Goal: Task Accomplishment & Management: Complete application form

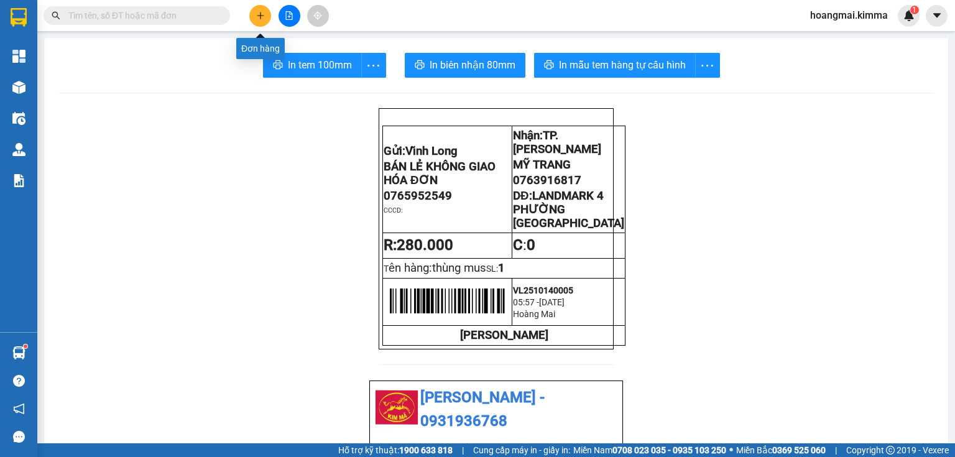
click at [265, 16] on button at bounding box center [260, 16] width 22 height 22
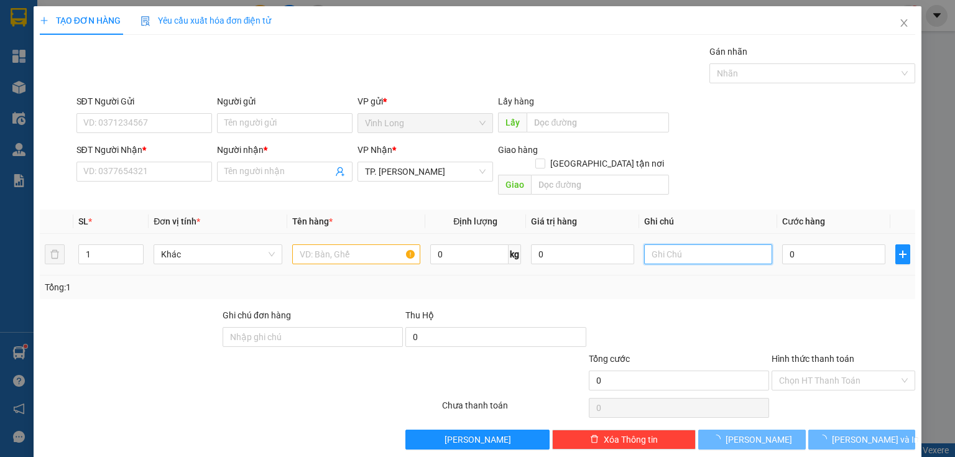
click at [664, 244] on input "text" at bounding box center [708, 254] width 128 height 20
type input "THUY"
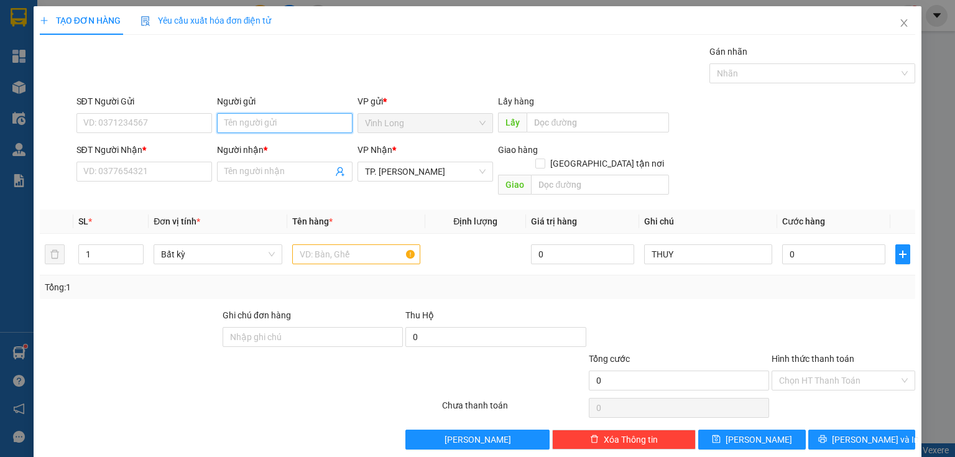
click at [266, 122] on input "Người gửi" at bounding box center [285, 123] width 136 height 20
type input "BÁ"
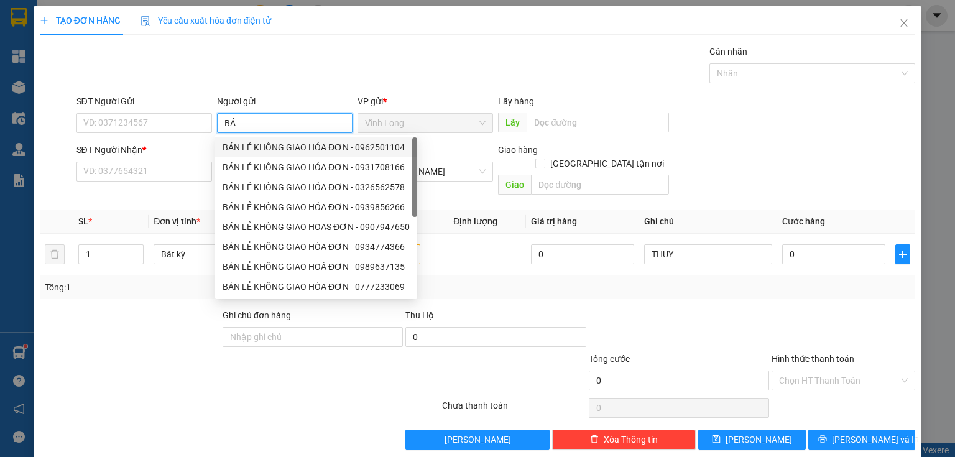
click at [252, 142] on div "BÁN LẺ KHÔNG GIAO HÓA ĐƠN - 0962501104" at bounding box center [316, 147] width 187 height 14
type input "0962501104"
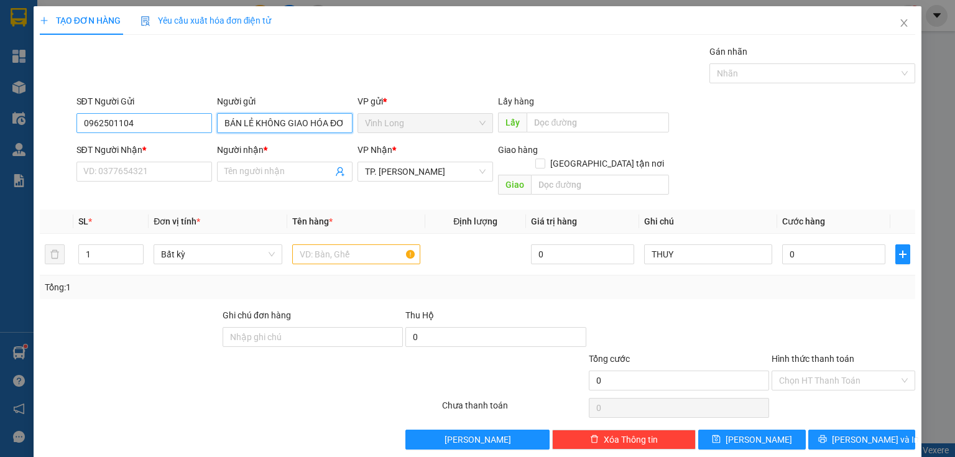
type input "BÁN LẺ KHÔNG GIAO HÓA ĐƠN"
drag, startPoint x: 135, startPoint y: 127, endPoint x: 0, endPoint y: 112, distance: 135.7
click at [0, 123] on div "TẠO ĐƠN HÀNG Yêu cầu xuất hóa đơn điện tử Transit Pickup Surcharge Ids Transit …" at bounding box center [477, 228] width 955 height 457
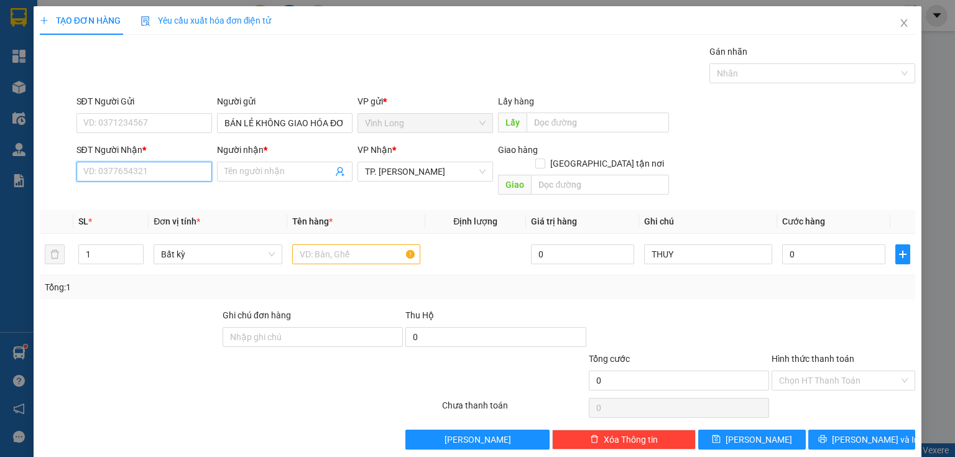
click at [114, 171] on input "SĐT Người Nhận *" at bounding box center [144, 172] width 136 height 20
click at [318, 244] on input "text" at bounding box center [356, 254] width 128 height 20
type input "GÓI"
click at [194, 172] on input "SĐT Người Nhận *" at bounding box center [144, 172] width 136 height 20
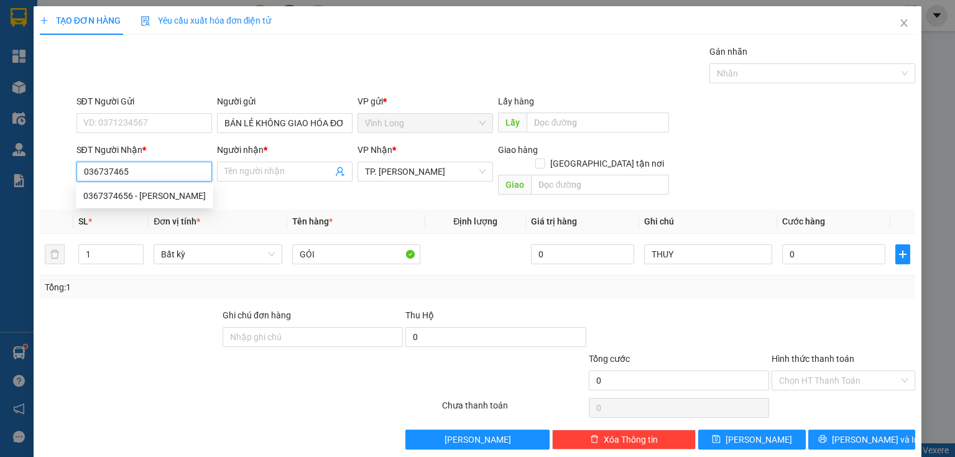
type input "0367374656"
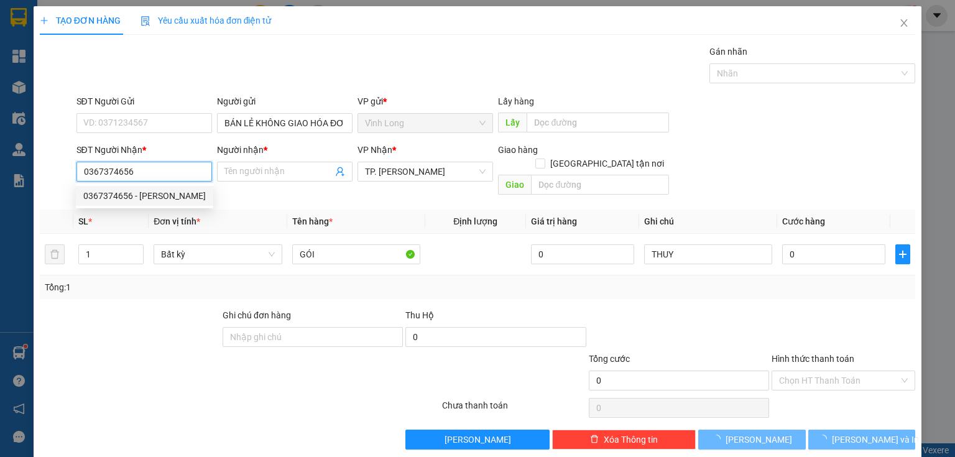
click at [168, 197] on div "0367374656 - [PERSON_NAME]" at bounding box center [144, 196] width 122 height 14
type input "[PERSON_NAME]"
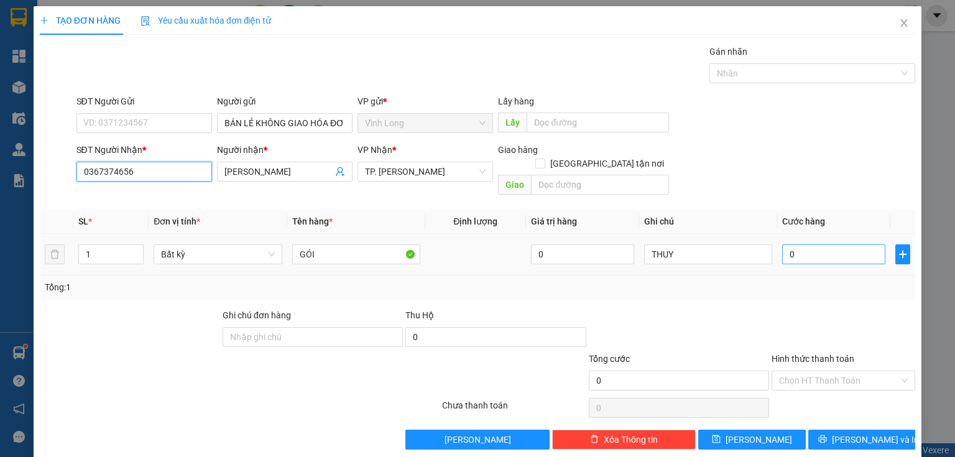
type input "0367374656"
click at [806, 244] on input "0" at bounding box center [833, 254] width 103 height 20
type input "3"
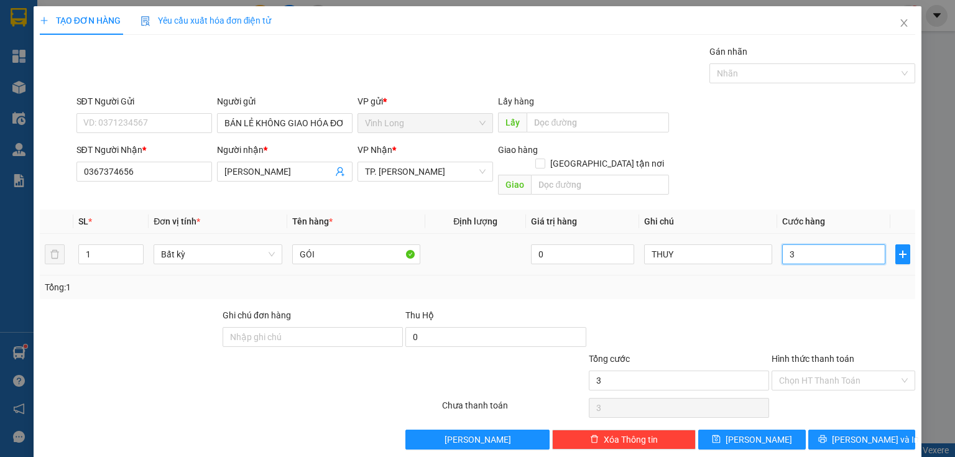
type input "30"
type input "30.000"
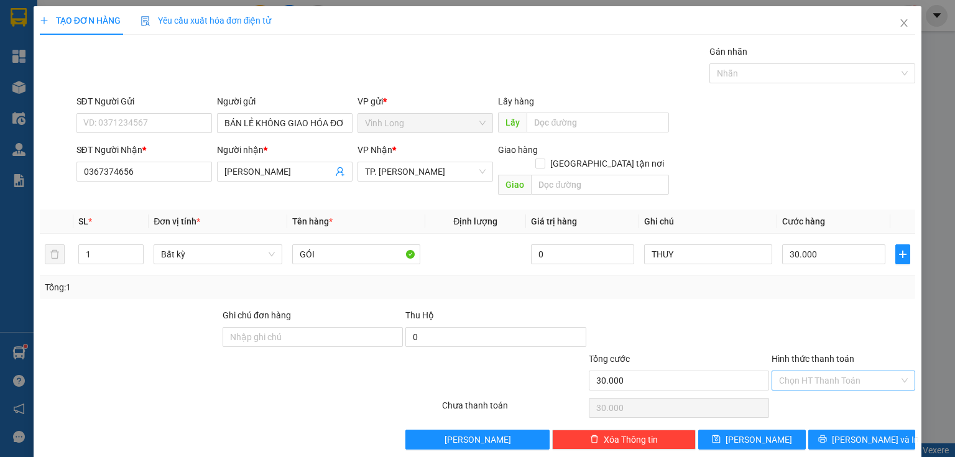
click at [811, 371] on input "Hình thức thanh toán" at bounding box center [839, 380] width 120 height 19
click at [804, 386] on div "Tại văn phòng" at bounding box center [837, 391] width 128 height 14
type input "0"
click at [850, 433] on span "[PERSON_NAME] và In" at bounding box center [875, 440] width 87 height 14
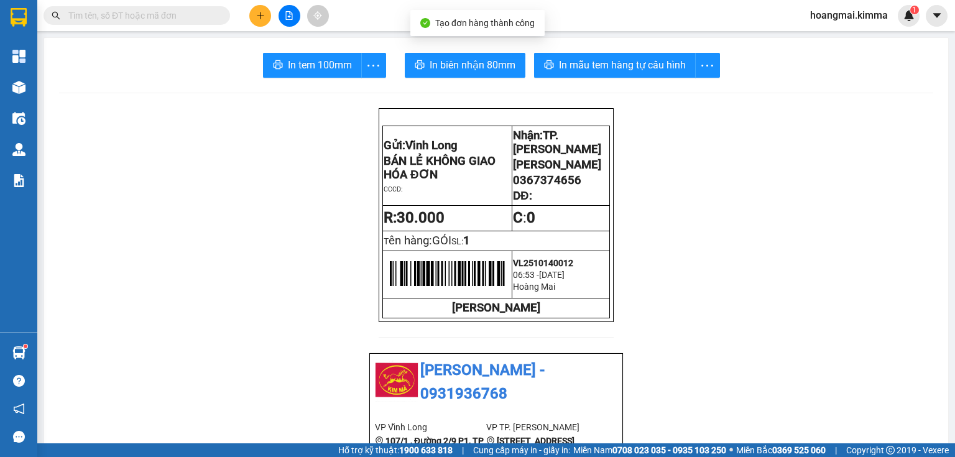
click at [298, 60] on span "In tem 100mm" at bounding box center [320, 65] width 64 height 16
click at [259, 13] on icon "plus" at bounding box center [260, 15] width 9 height 9
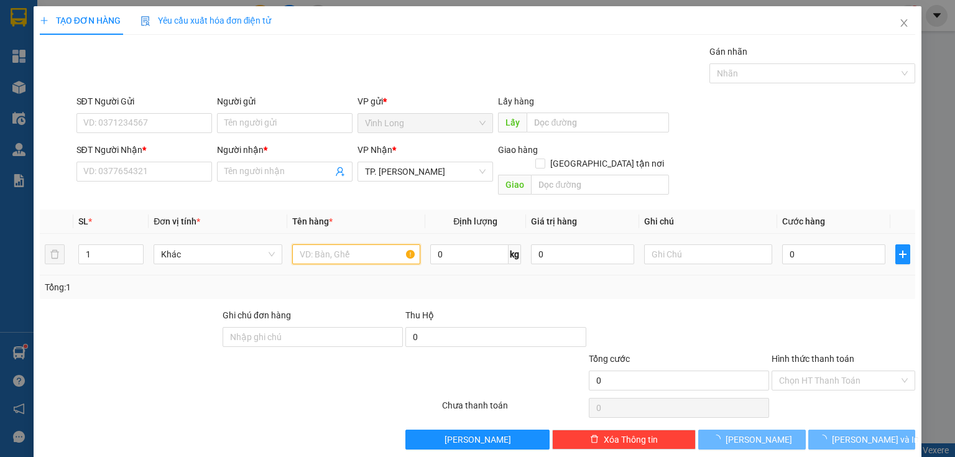
click at [366, 244] on input "text" at bounding box center [356, 254] width 128 height 20
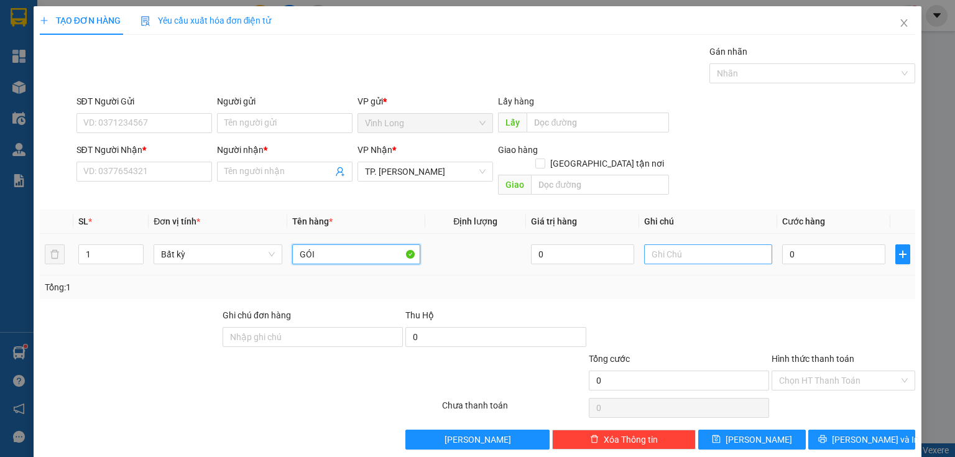
type input "GÓI"
click at [670, 244] on input "text" at bounding box center [708, 254] width 128 height 20
type input "THUY"
click at [803, 244] on input "0" at bounding box center [833, 254] width 103 height 20
type input "2"
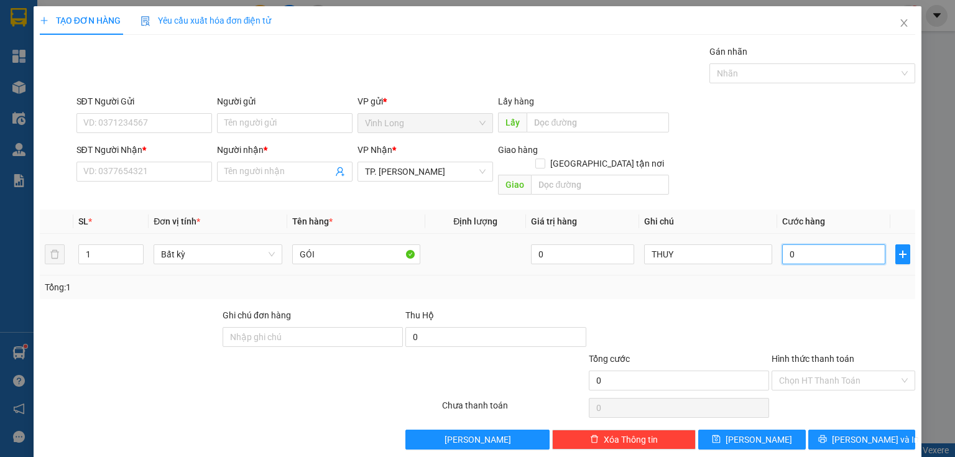
type input "2"
type input "20"
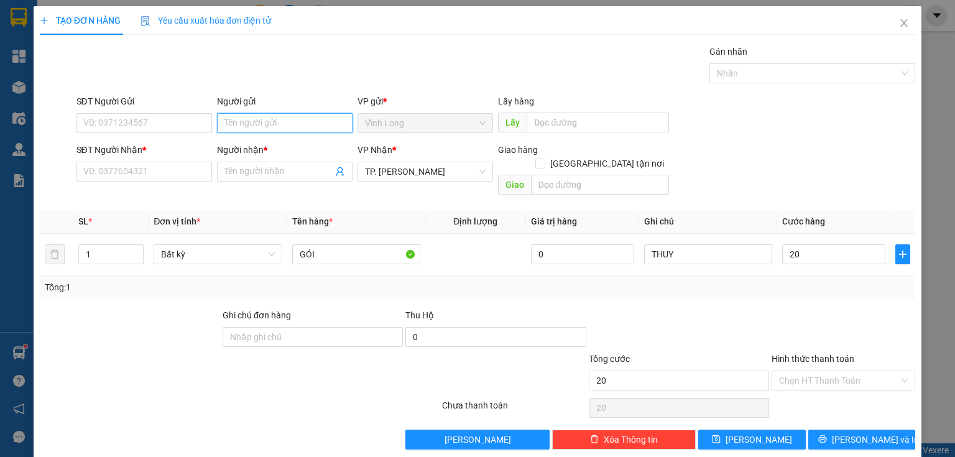
type input "20.000"
click at [246, 116] on input "Người gửi" at bounding box center [285, 123] width 136 height 20
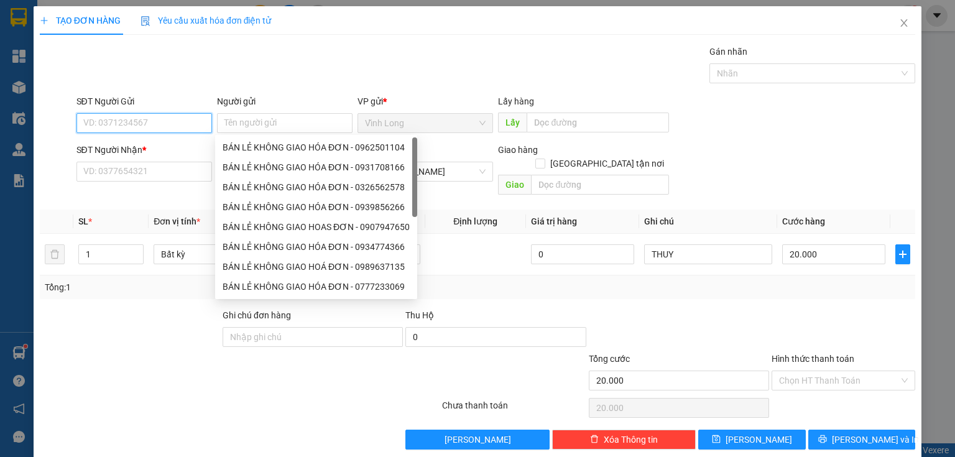
click at [171, 129] on input "SĐT Người Gửi" at bounding box center [144, 123] width 136 height 20
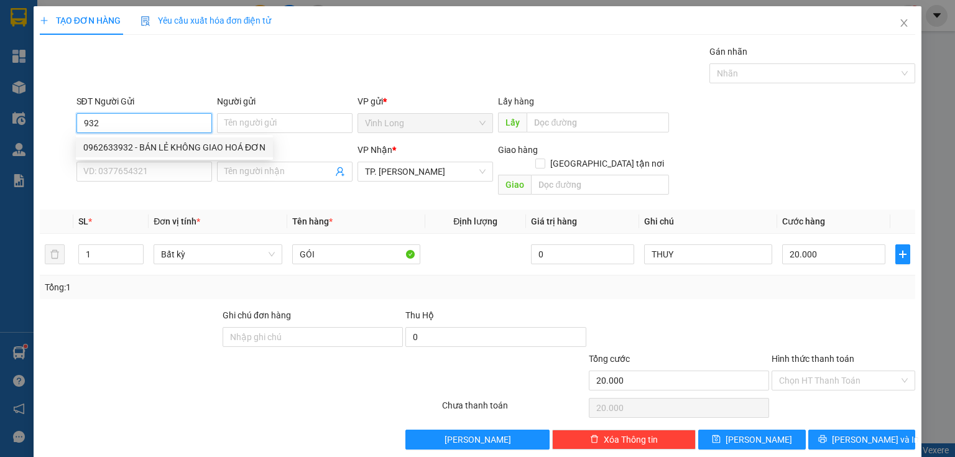
click at [157, 141] on div "0962633932 - BÁN LẺ KHÔNG GIAO HOÁ ĐƠN" at bounding box center [174, 147] width 182 height 14
type input "0962633932"
type input "BÁN LẺ KHÔNG GIAO HOÁ ĐƠN"
type input "0962633932"
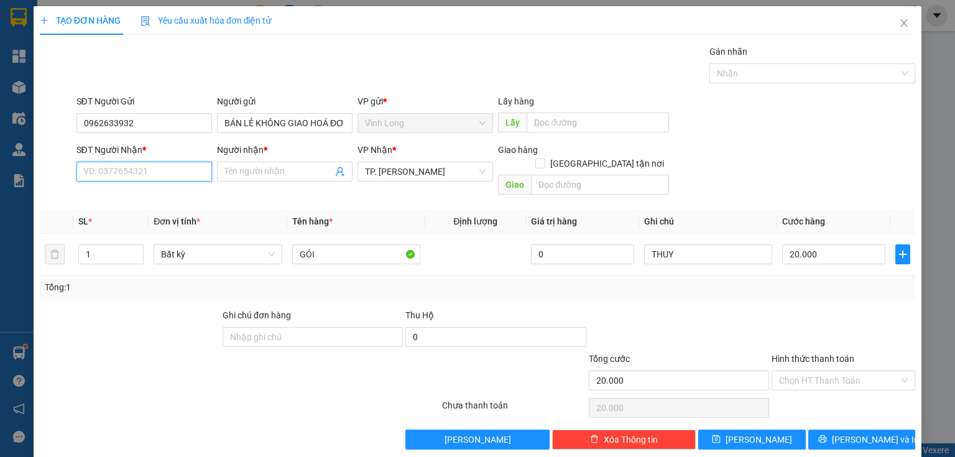
click at [136, 175] on input "SĐT Người Nhận *" at bounding box center [144, 172] width 136 height 20
type input "0909171722"
click at [240, 172] on input "Người nhận *" at bounding box center [278, 172] width 108 height 14
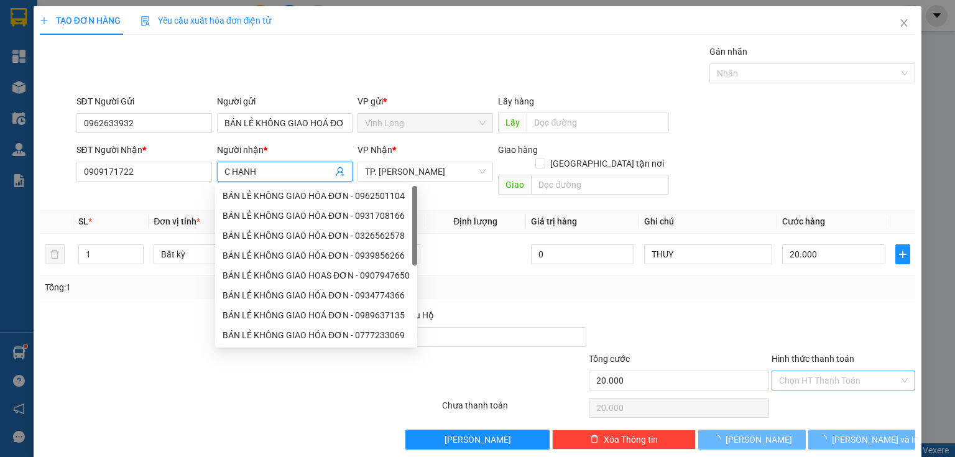
type input "C HẠNH"
click at [823, 371] on input "Hình thức thanh toán" at bounding box center [839, 380] width 120 height 19
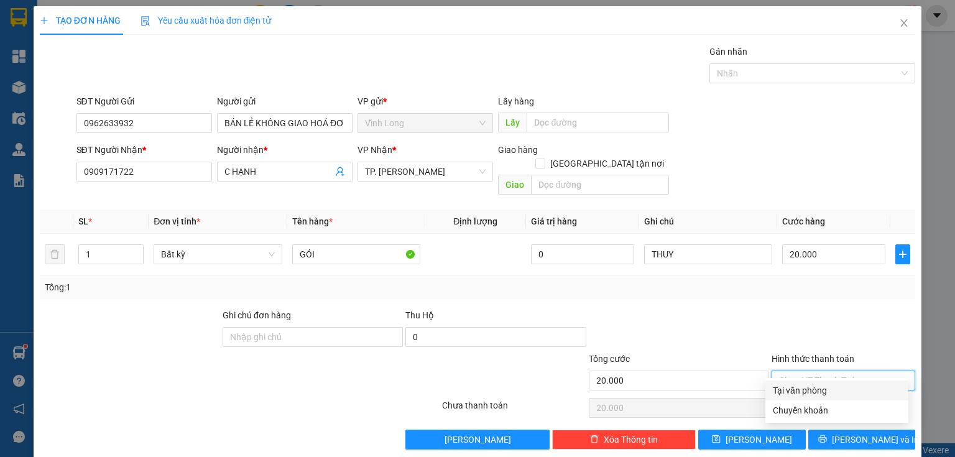
drag, startPoint x: 803, startPoint y: 385, endPoint x: 793, endPoint y: 385, distance: 9.9
click at [803, 385] on div "Tại văn phòng" at bounding box center [837, 391] width 128 height 14
type input "0"
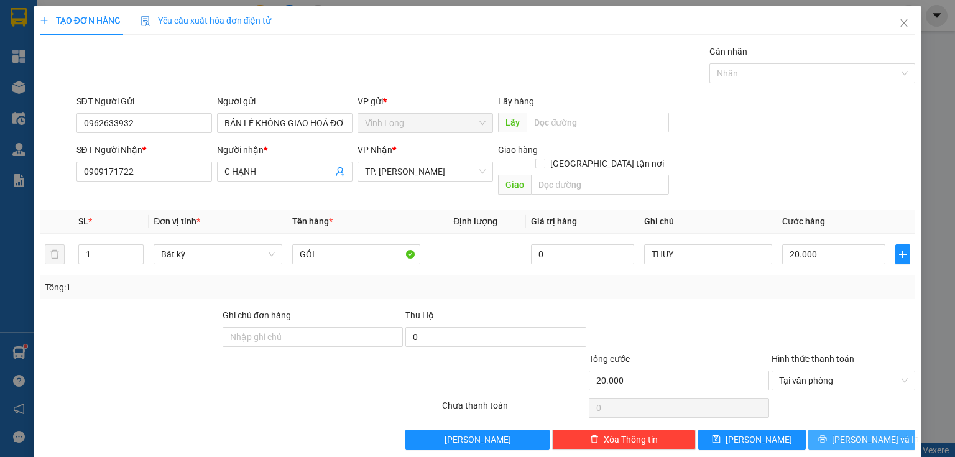
click at [839, 430] on button "[PERSON_NAME] và In" at bounding box center [862, 440] width 108 height 20
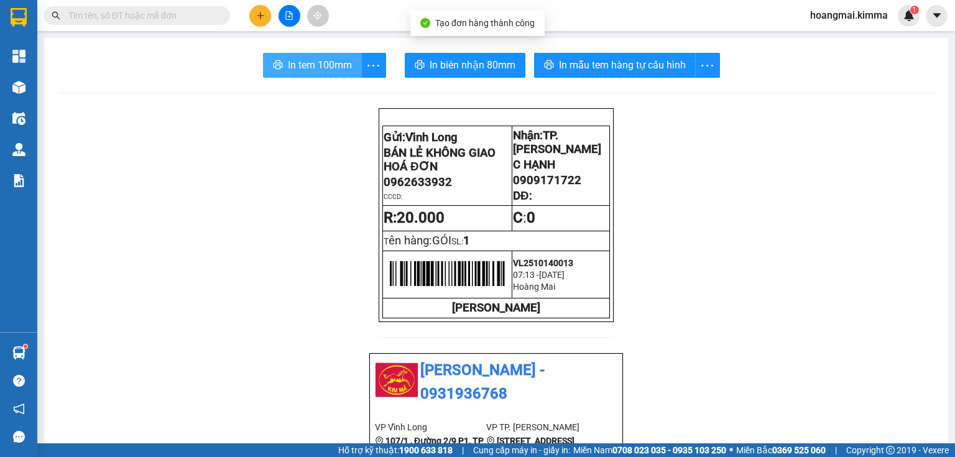
click at [324, 66] on span "In tem 100mm" at bounding box center [320, 65] width 64 height 16
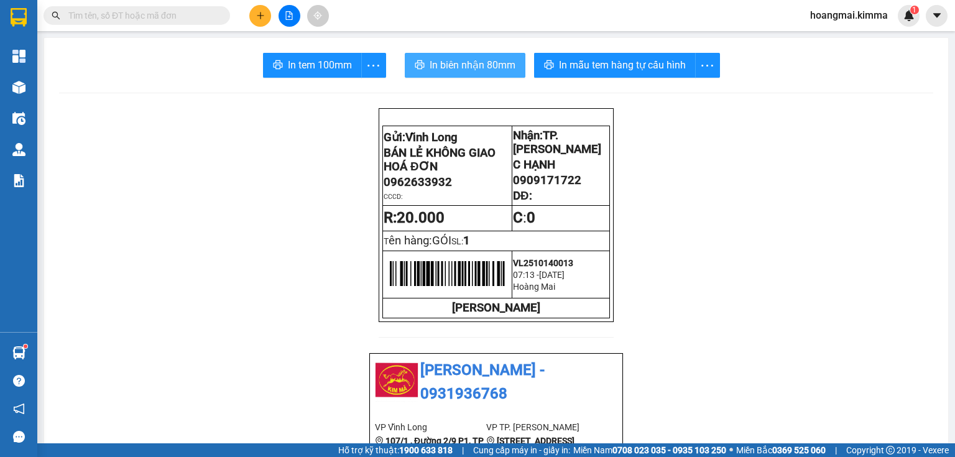
click at [479, 65] on span "In biên nhận 80mm" at bounding box center [473, 65] width 86 height 16
click at [260, 13] on icon "plus" at bounding box center [260, 15] width 1 height 7
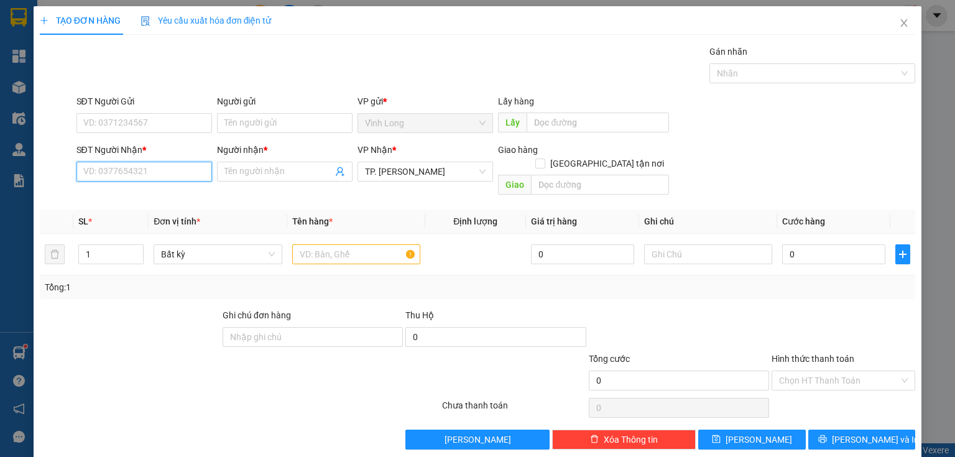
click at [186, 171] on input "SĐT Người Nhận *" at bounding box center [144, 172] width 136 height 20
type input "0899067155"
click at [185, 199] on div "0899067155 - BẢO" at bounding box center [142, 196] width 119 height 14
type input "BẢO"
type input "0899067155"
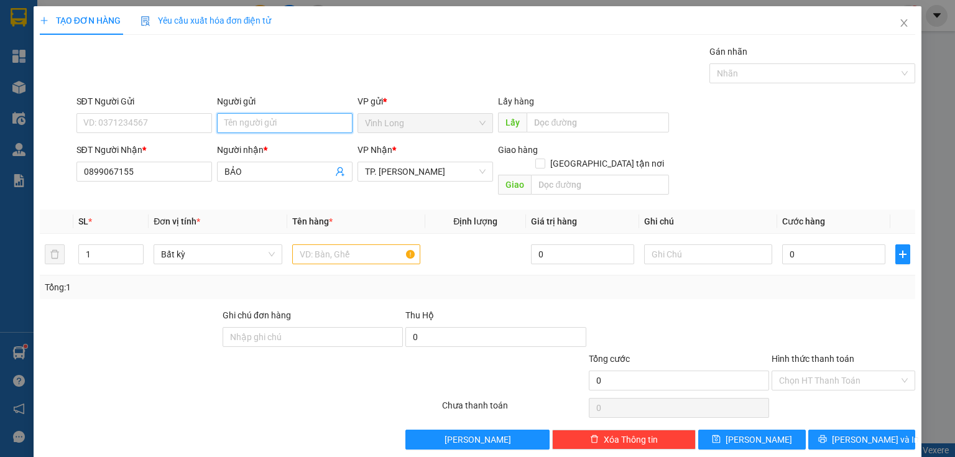
click at [252, 126] on input "Người gửi" at bounding box center [285, 123] width 136 height 20
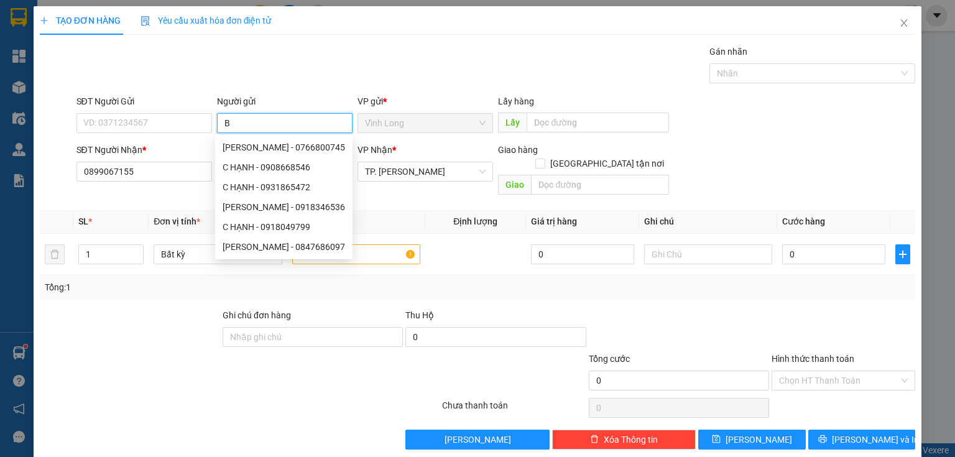
type input "BÁ"
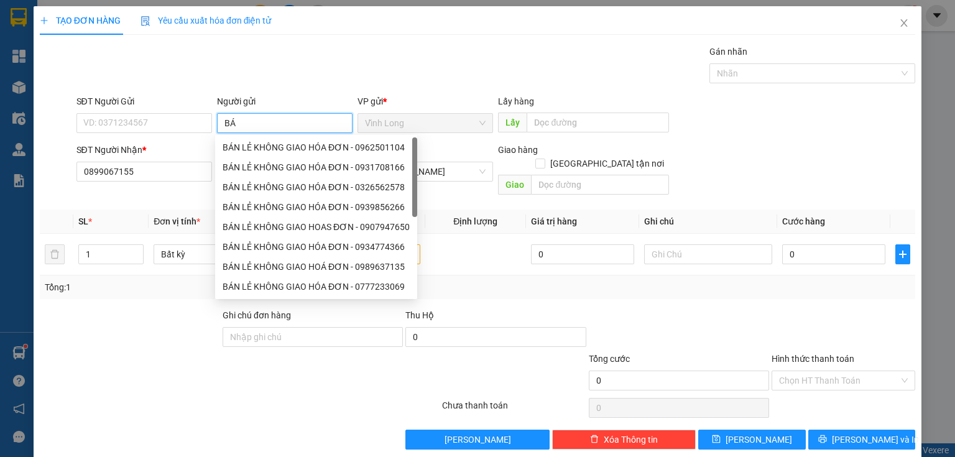
click at [266, 147] on div "BÁN LẺ KHÔNG GIAO HÓA ĐƠN - 0962501104" at bounding box center [316, 147] width 187 height 14
type input "0962501104"
type input "BÁN LẺ KHÔNG GIAO HÓA ĐƠN"
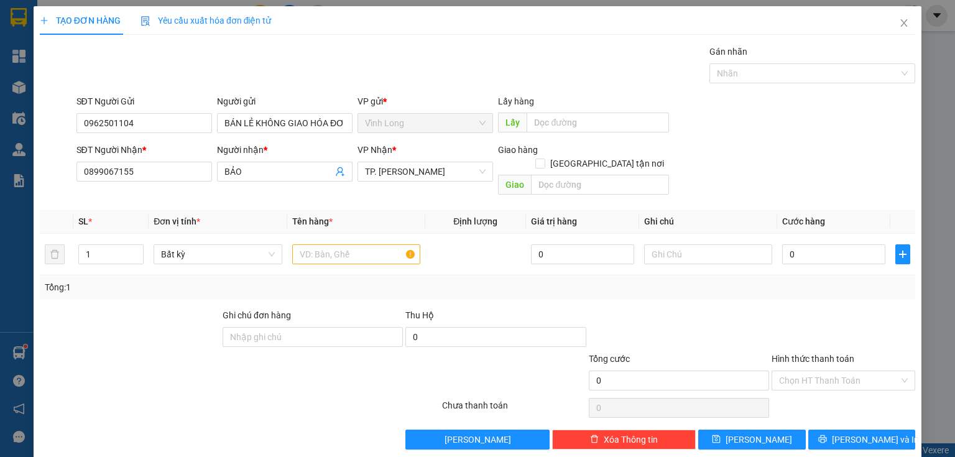
drag, startPoint x: 147, startPoint y: 137, endPoint x: 81, endPoint y: 133, distance: 66.0
click at [81, 133] on div "SĐT Người Gửi 0962501104" at bounding box center [144, 116] width 136 height 44
click at [62, 132] on div "SĐT Người Gửi 0962501104 0962501104 Người gửi BÁN LẺ KHÔNG GIAO HÓA ĐƠN VP gửi …" at bounding box center [478, 116] width 878 height 44
click at [333, 247] on input "text" at bounding box center [356, 254] width 128 height 20
type input "THÙNG MUS NHỎ"
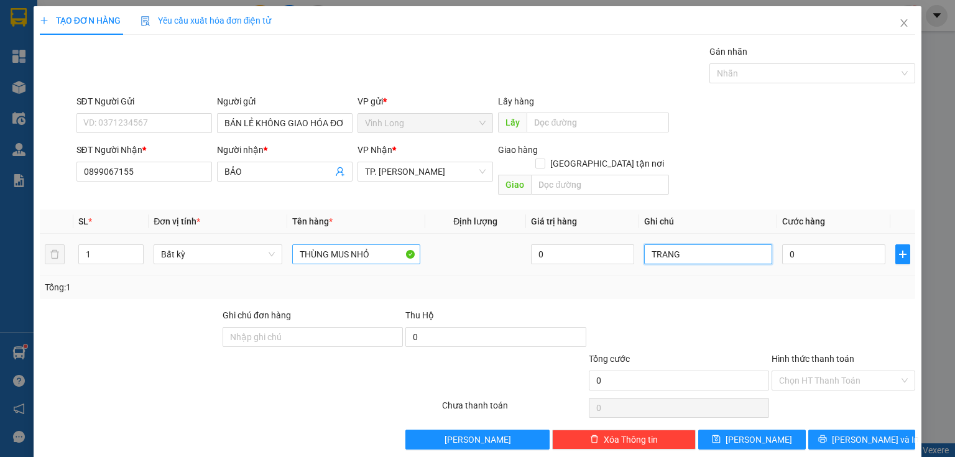
type input "TRANG"
type input "3"
type input "30"
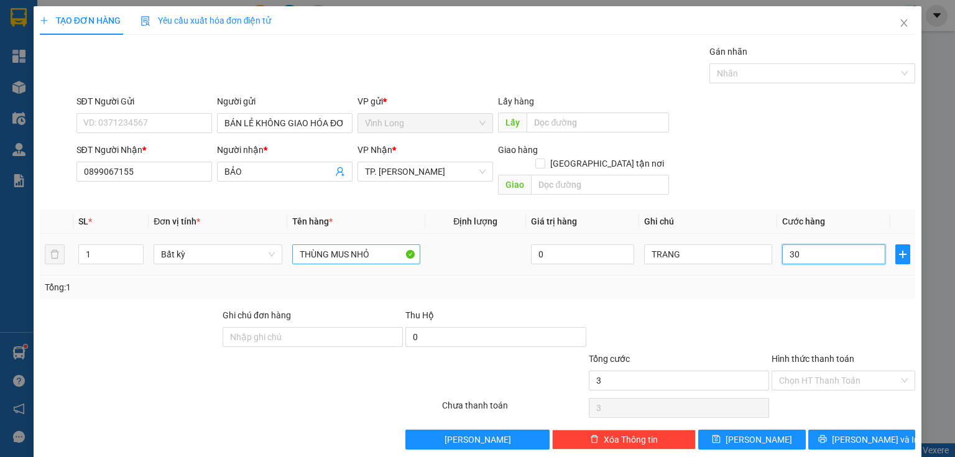
type input "30"
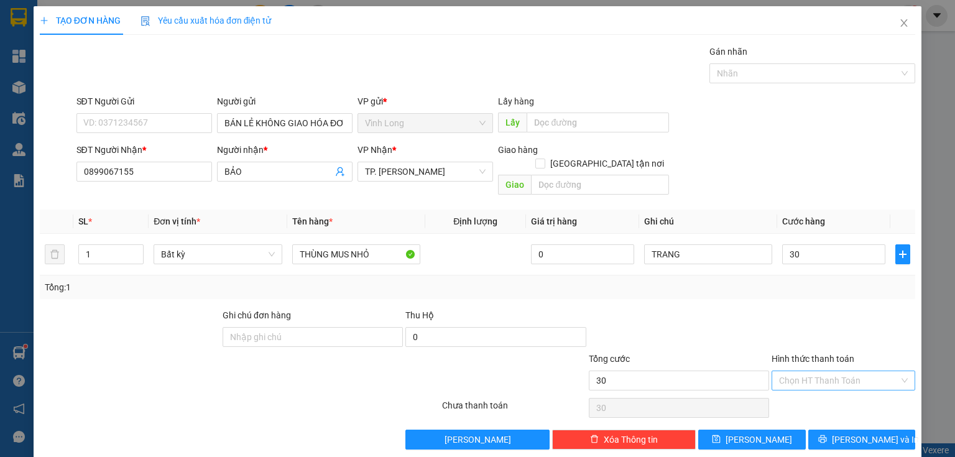
type input "30.000"
drag, startPoint x: 796, startPoint y: 362, endPoint x: 803, endPoint y: 385, distance: 24.0
click at [796, 371] on input "Hình thức thanh toán" at bounding box center [839, 380] width 120 height 19
click at [805, 397] on div "Tại văn phòng" at bounding box center [837, 391] width 128 height 14
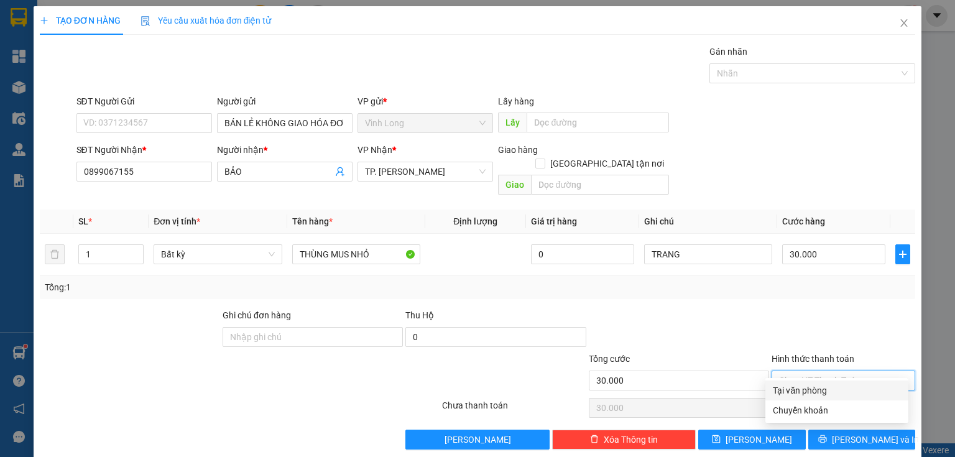
type input "0"
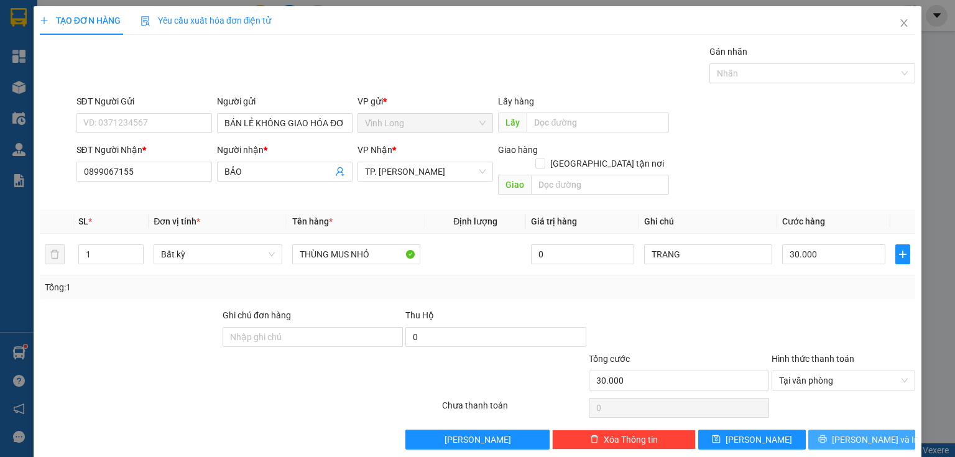
click at [839, 430] on button "[PERSON_NAME] và In" at bounding box center [862, 440] width 108 height 20
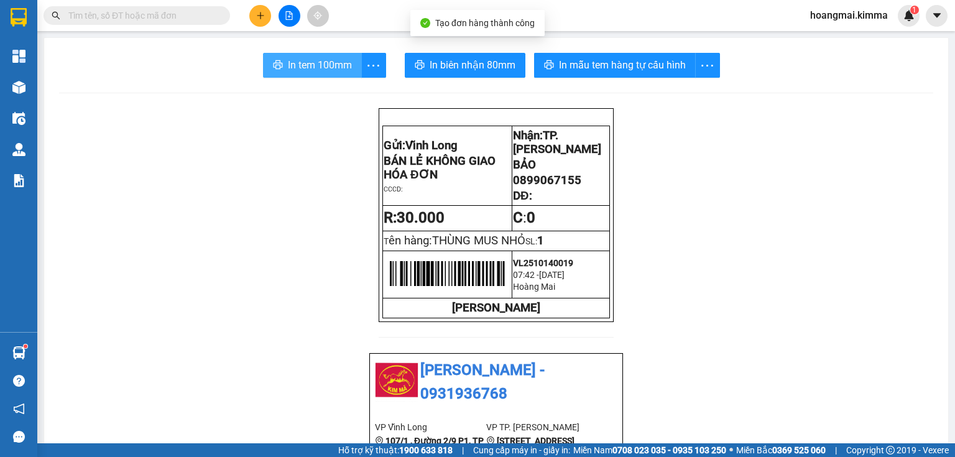
click at [308, 70] on span "In tem 100mm" at bounding box center [320, 65] width 64 height 16
click at [259, 16] on icon "plus" at bounding box center [260, 15] width 9 height 9
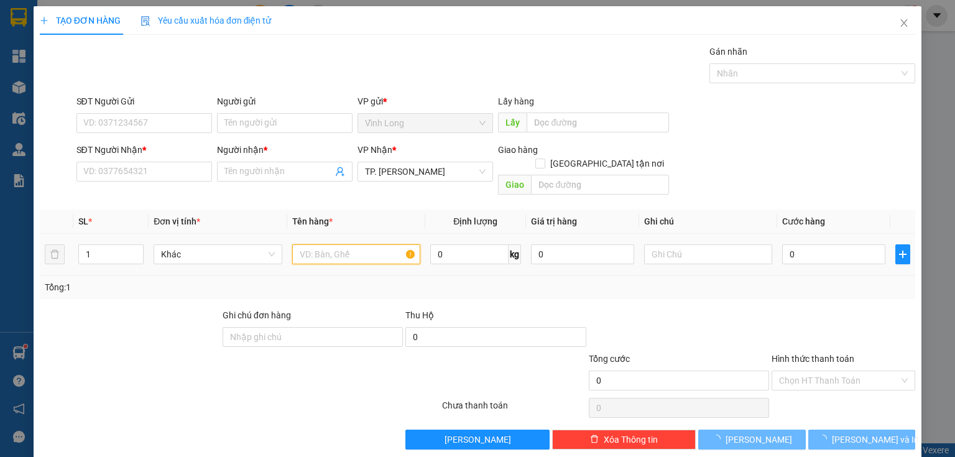
click at [346, 244] on input "text" at bounding box center [356, 254] width 128 height 20
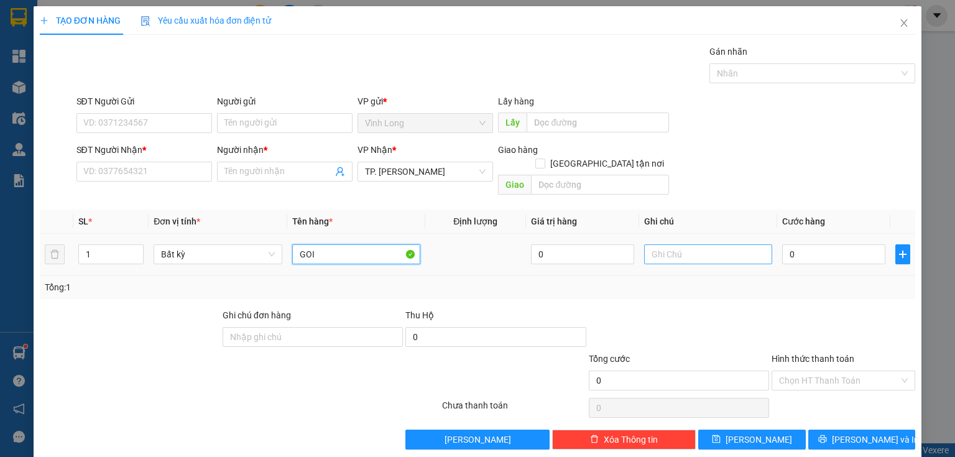
type input "GOI"
click at [682, 244] on input "text" at bounding box center [708, 254] width 128 height 20
type input "THUY"
click at [811, 245] on input "0" at bounding box center [833, 254] width 103 height 20
type input "2"
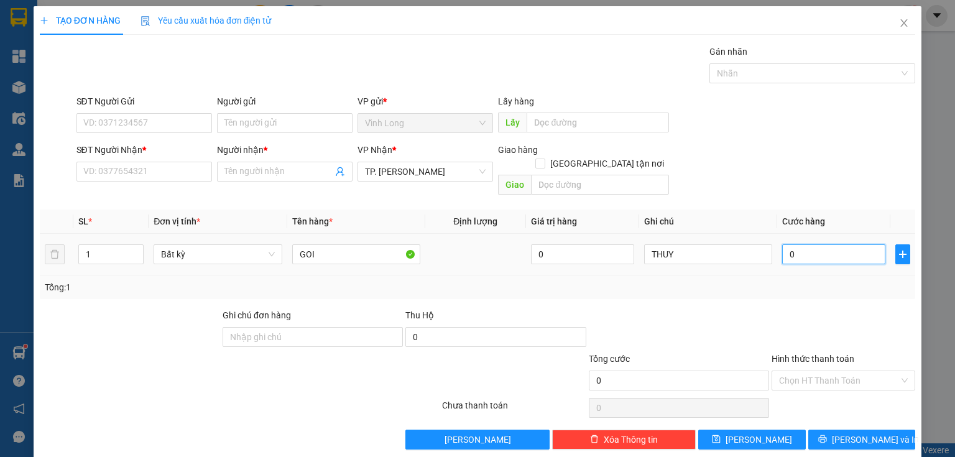
type input "2"
type input "20"
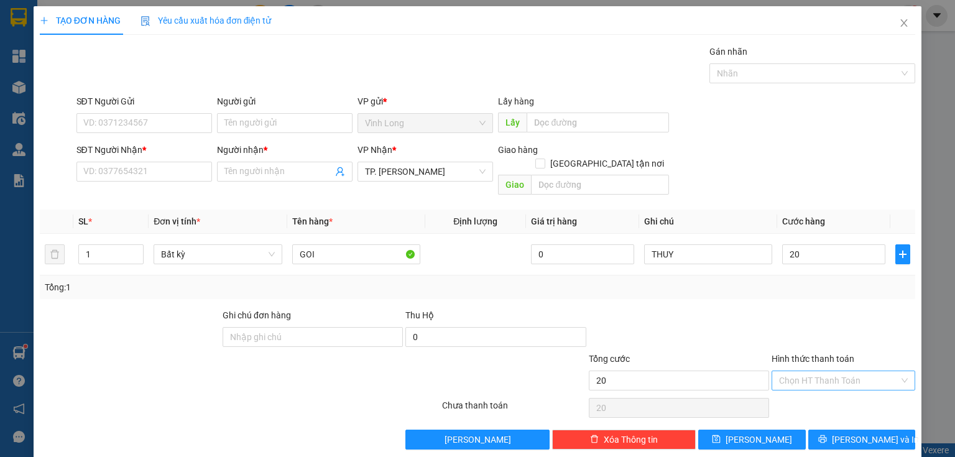
type input "20.000"
drag, startPoint x: 781, startPoint y: 362, endPoint x: 789, endPoint y: 375, distance: 15.9
click at [789, 375] on div "Chọn HT Thanh Toán" at bounding box center [843, 381] width 144 height 20
drag, startPoint x: 798, startPoint y: 388, endPoint x: 418, endPoint y: 263, distance: 400.4
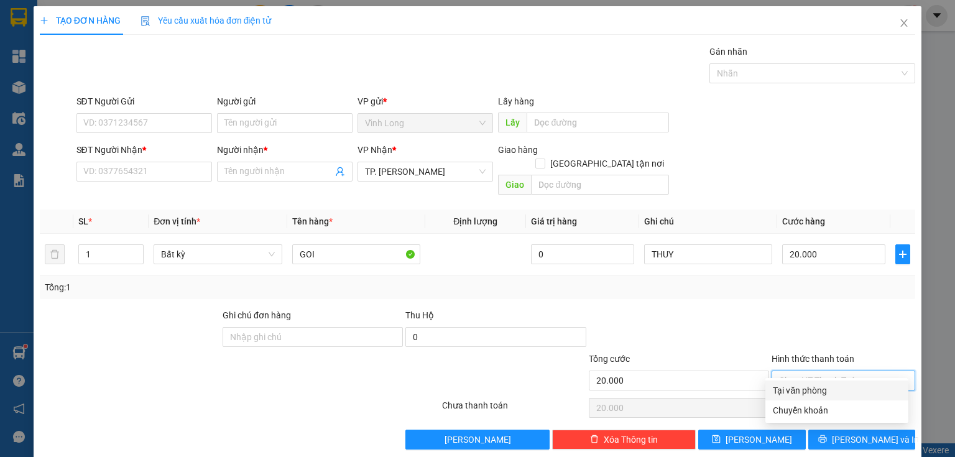
click at [793, 388] on div "Tại văn phòng" at bounding box center [837, 391] width 128 height 14
type input "0"
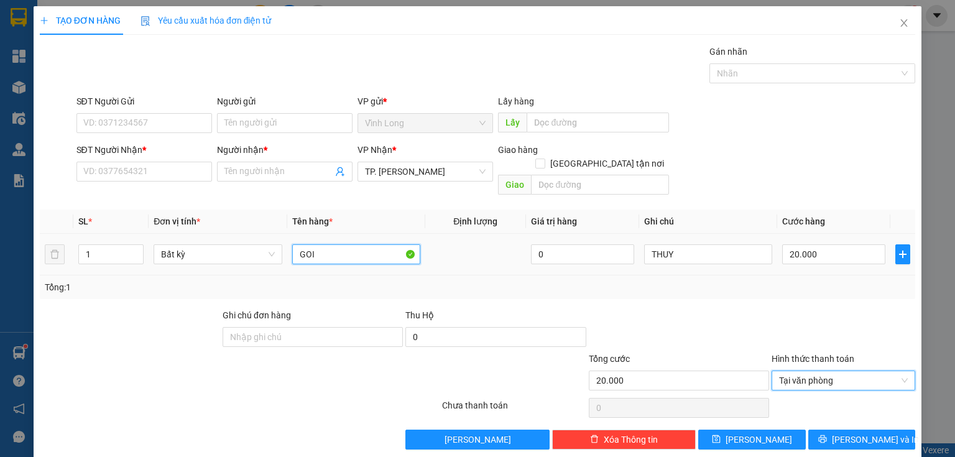
click at [372, 245] on input "GOI" at bounding box center [356, 254] width 128 height 20
type input "GOI ( BÌ)"
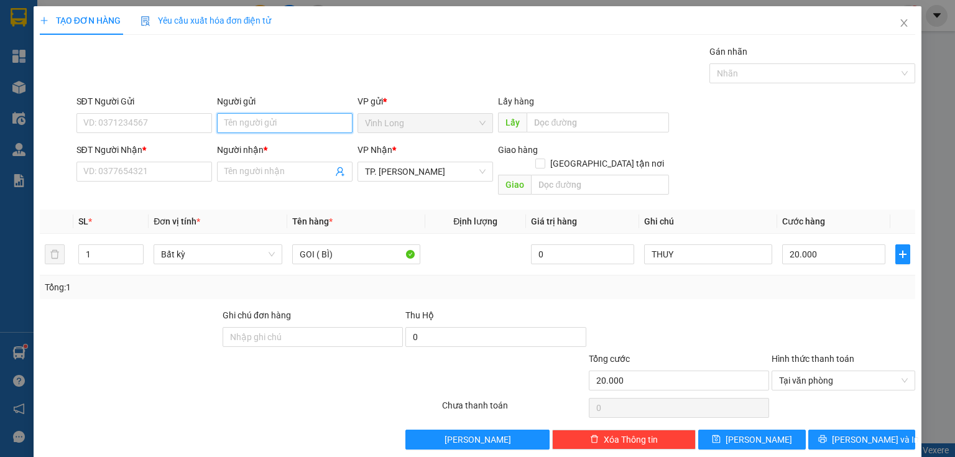
click at [311, 129] on input "Người gửi" at bounding box center [285, 123] width 136 height 20
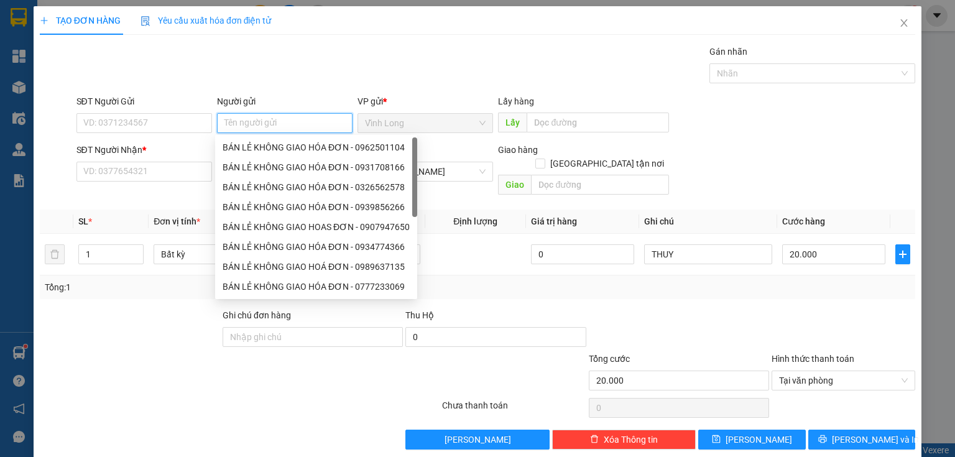
type input "B"
drag, startPoint x: 293, startPoint y: 149, endPoint x: 194, endPoint y: 135, distance: 100.4
click at [275, 147] on div "BÁN LẺ KHÔNG GIAO HÓA ĐƠN - 0962501104" at bounding box center [316, 147] width 187 height 14
type input "0962501104"
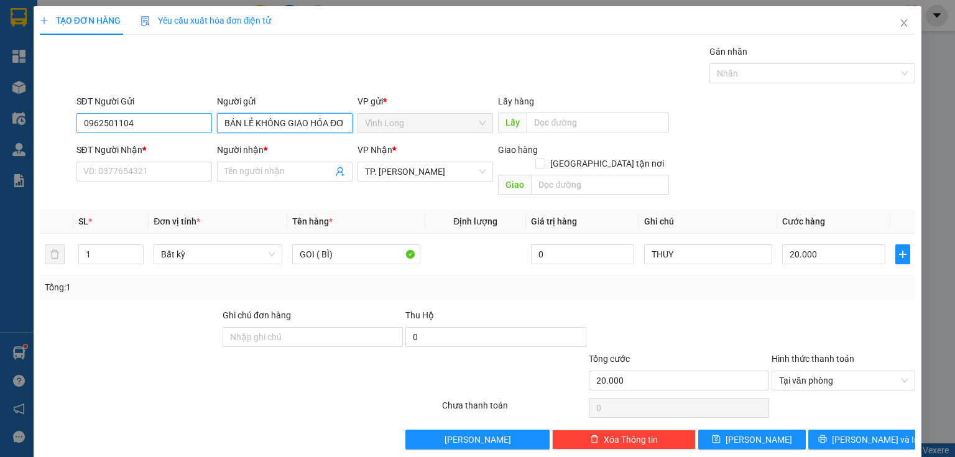
type input "BÁN LẺ KHÔNG GIAO HÓA ĐƠN"
drag, startPoint x: 152, startPoint y: 121, endPoint x: 0, endPoint y: 152, distance: 154.7
click at [0, 139] on div "TẠO ĐƠN HÀNG Yêu cầu xuất hóa đơn điện tử Transit Pickup Surcharge Ids Transit …" at bounding box center [477, 228] width 955 height 457
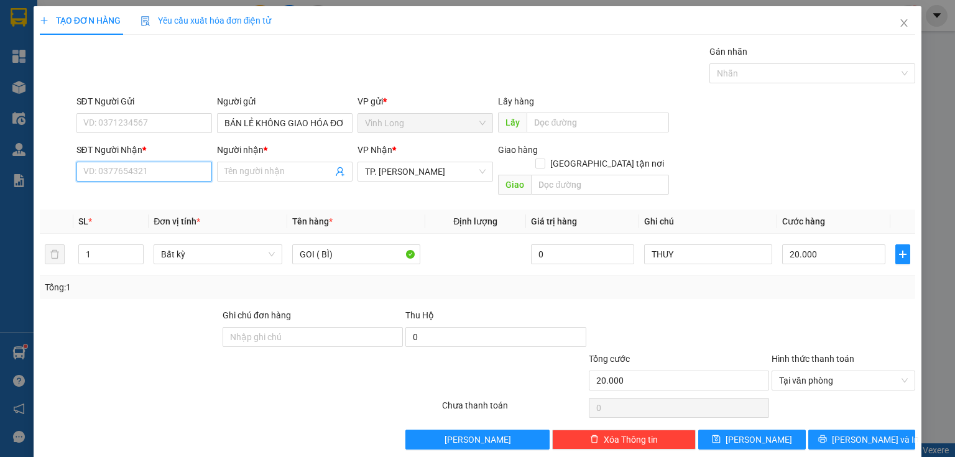
click at [149, 170] on input "SĐT Người Nhận *" at bounding box center [144, 172] width 136 height 20
type input "0982112117"
click at [154, 194] on div "0982112117 - THUỶ" at bounding box center [142, 196] width 119 height 14
type input "THUỶ"
type input "0982112117"
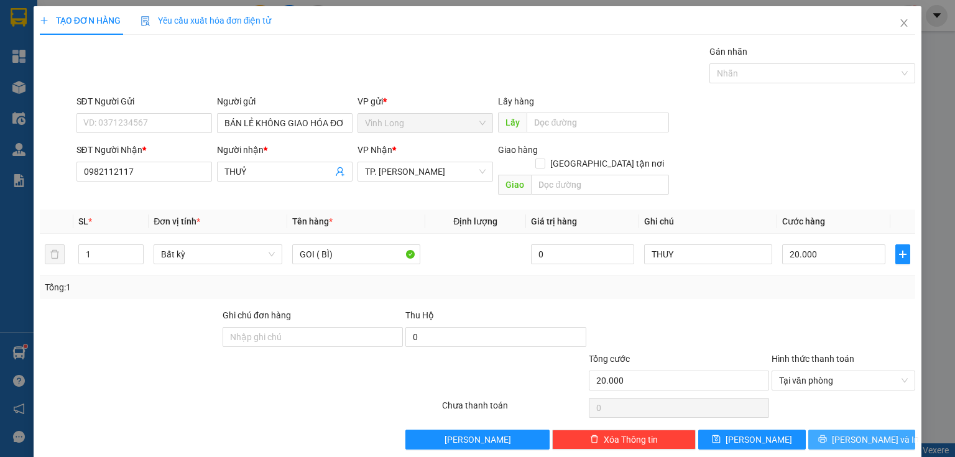
click at [816, 430] on button "[PERSON_NAME] và In" at bounding box center [862, 440] width 108 height 20
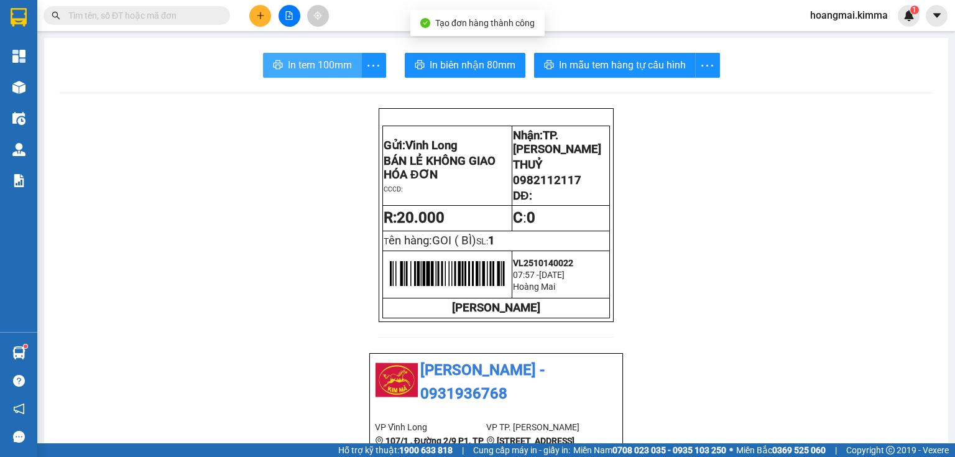
click at [298, 60] on span "In tem 100mm" at bounding box center [320, 65] width 64 height 16
click at [205, 12] on input "text" at bounding box center [141, 16] width 147 height 14
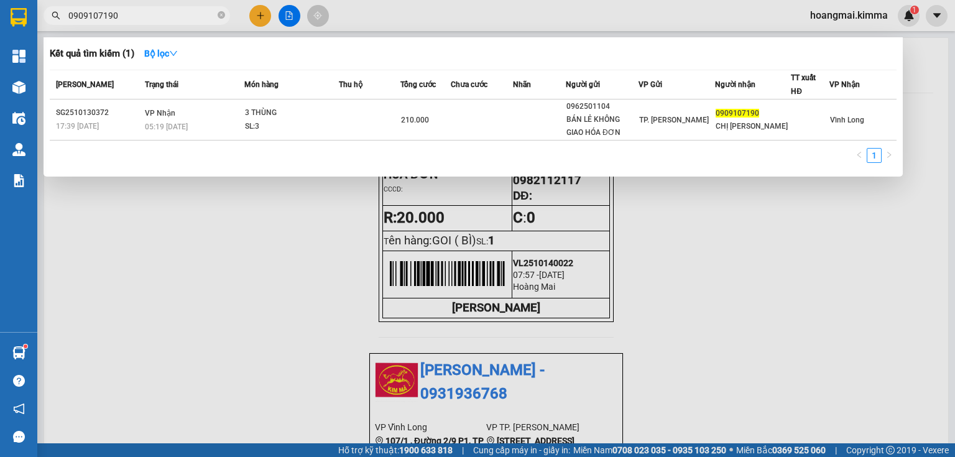
type input "0909107190"
